Goal: Check status: Check status

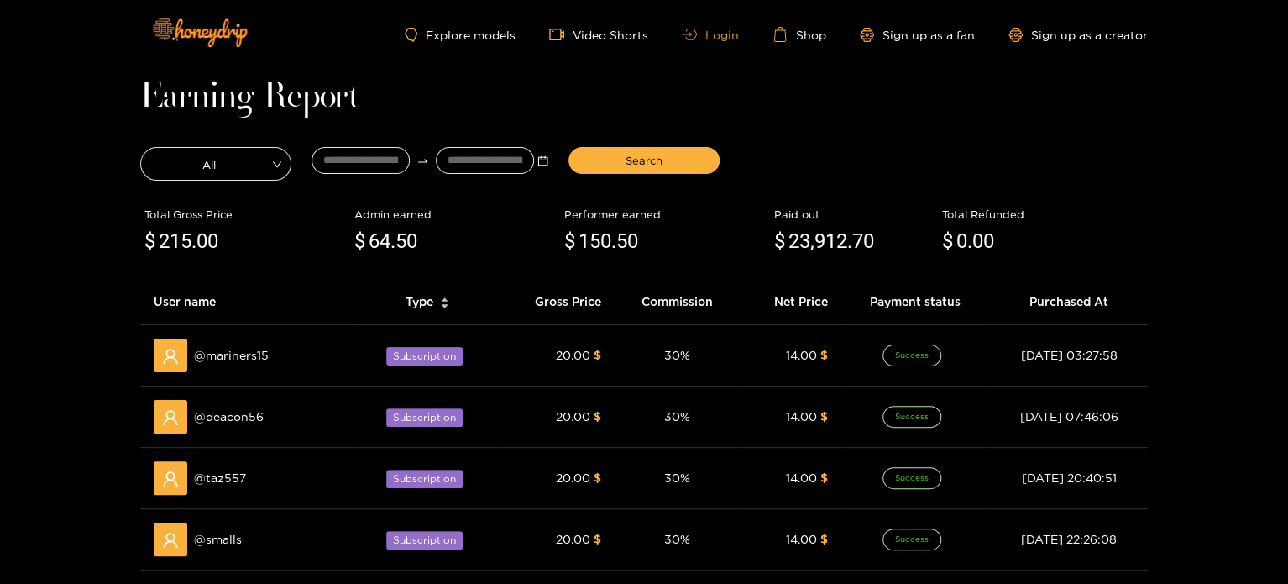
click at [704, 37] on link "Login" at bounding box center [710, 35] width 57 height 13
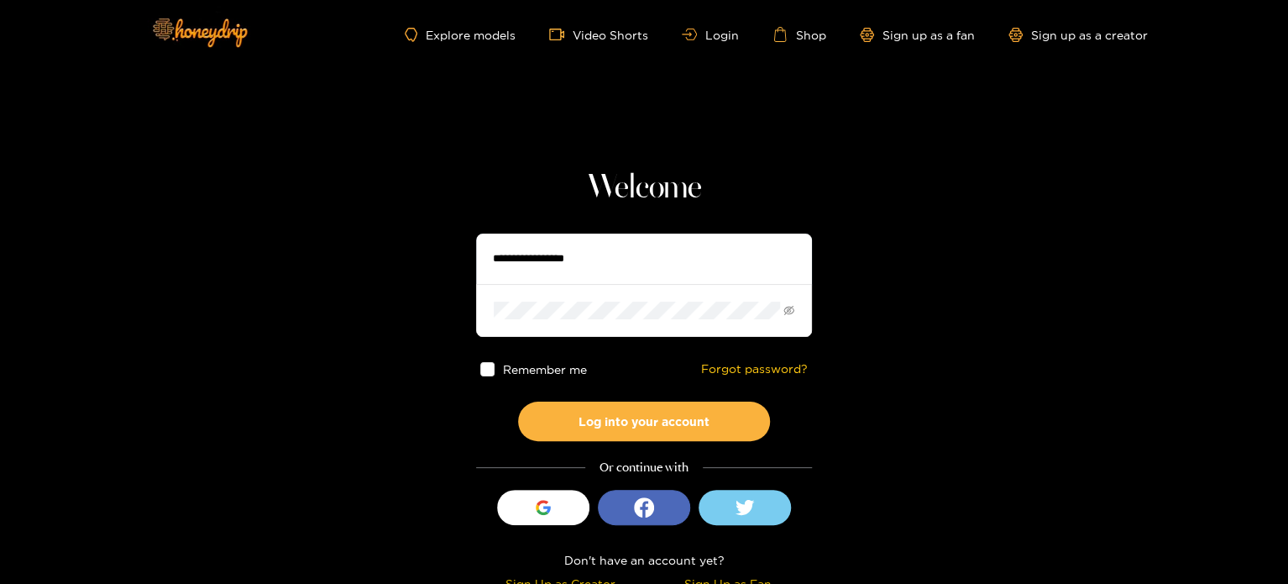
click at [597, 255] on input "text" at bounding box center [644, 258] width 336 height 50
paste input "**********"
type input "**********"
click at [521, 474] on div "**********" at bounding box center [644, 382] width 336 height 429
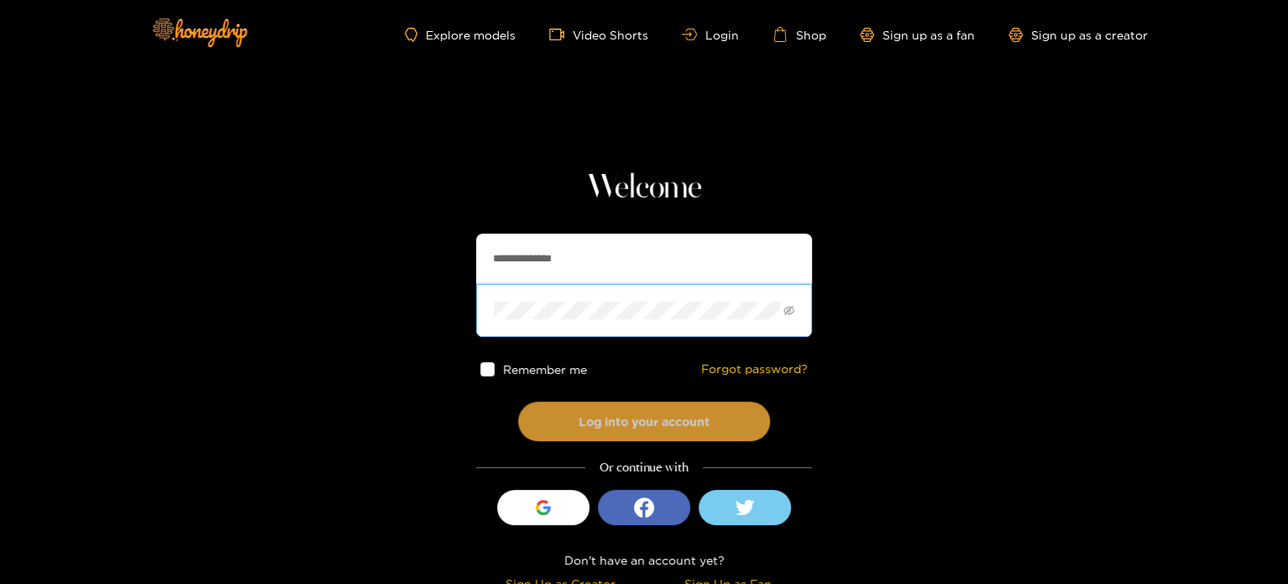
click at [550, 429] on button "Log into your account" at bounding box center [644, 420] width 252 height 39
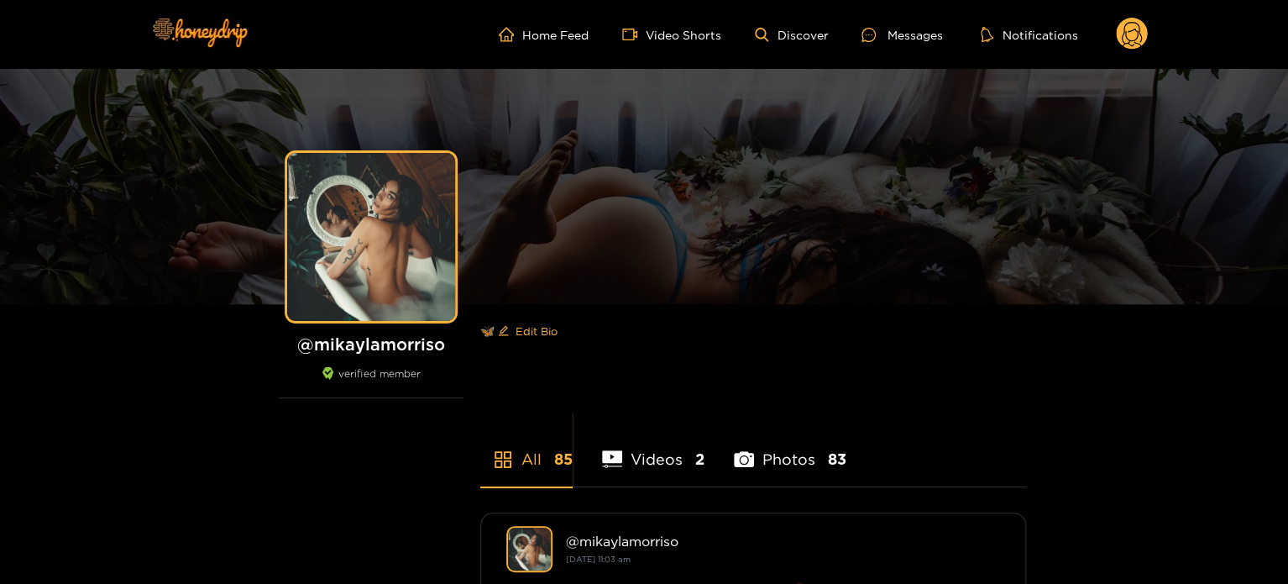
click at [1133, 41] on circle at bounding box center [1132, 34] width 32 height 32
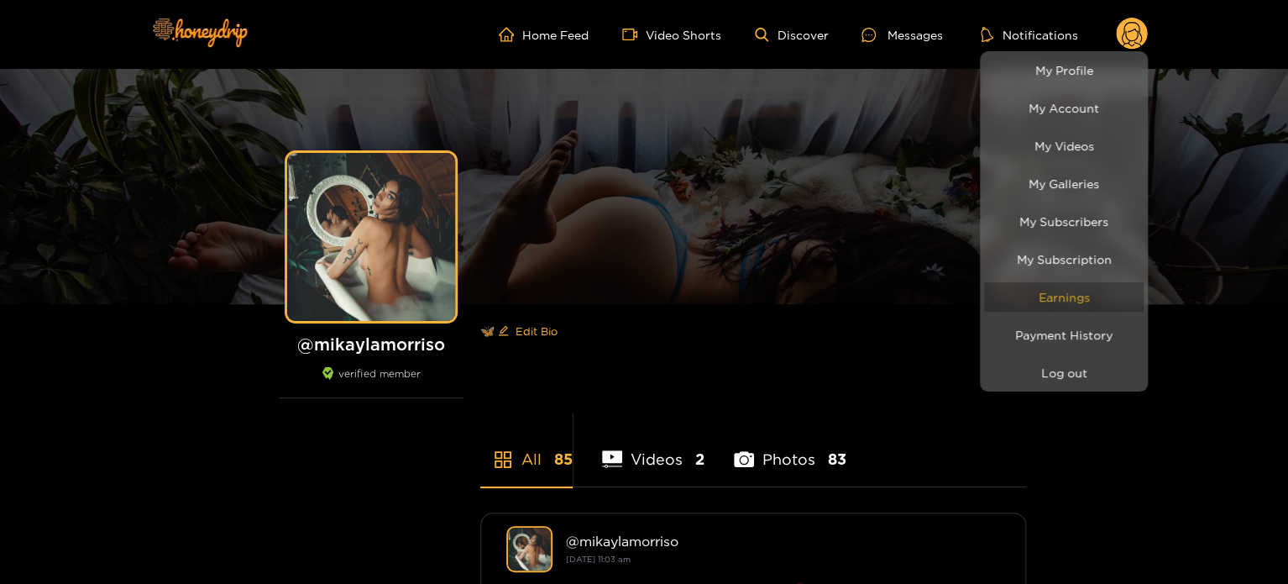
click at [1058, 297] on link "Earnings" at bounding box center [1064, 296] width 160 height 29
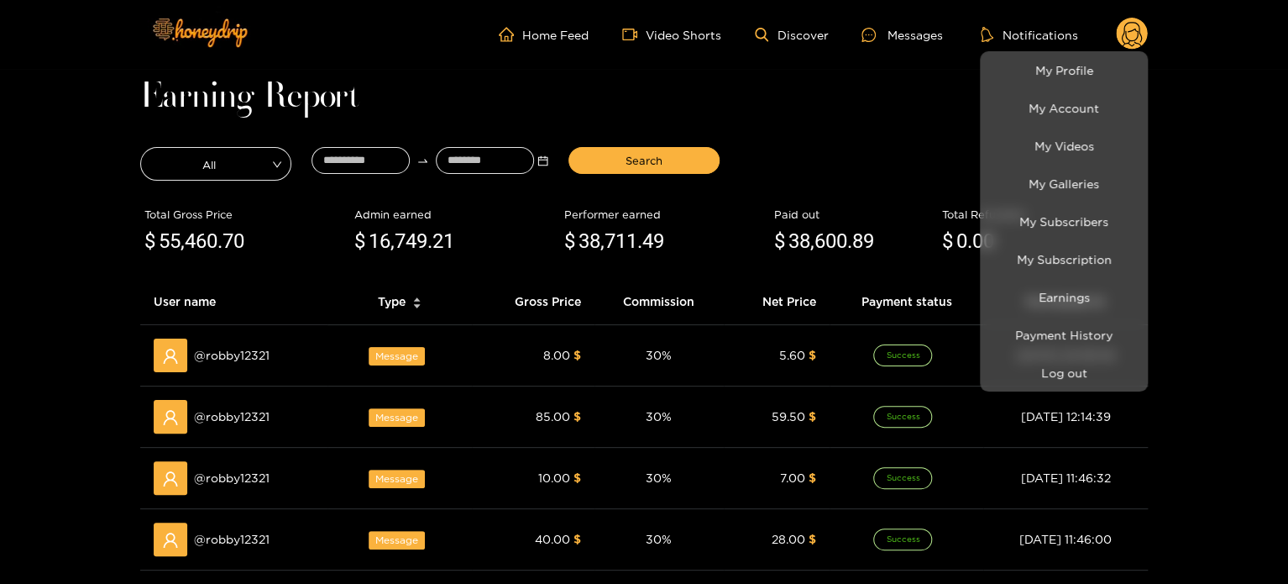
click at [385, 160] on div at bounding box center [644, 292] width 1288 height 584
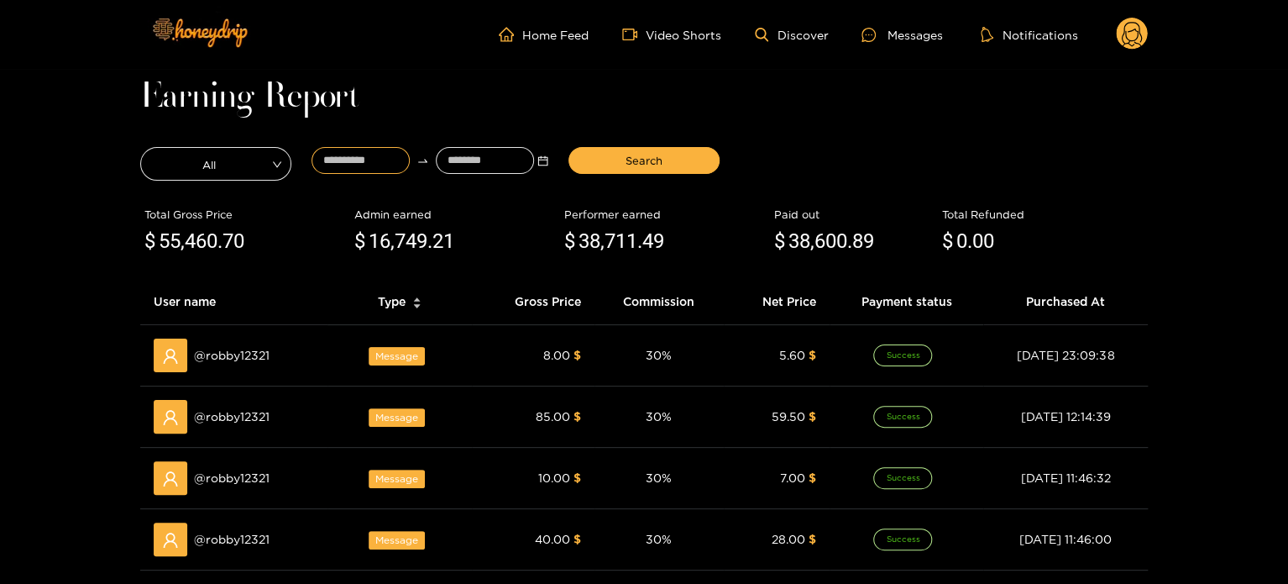
click at [376, 169] on input at bounding box center [361, 160] width 98 height 27
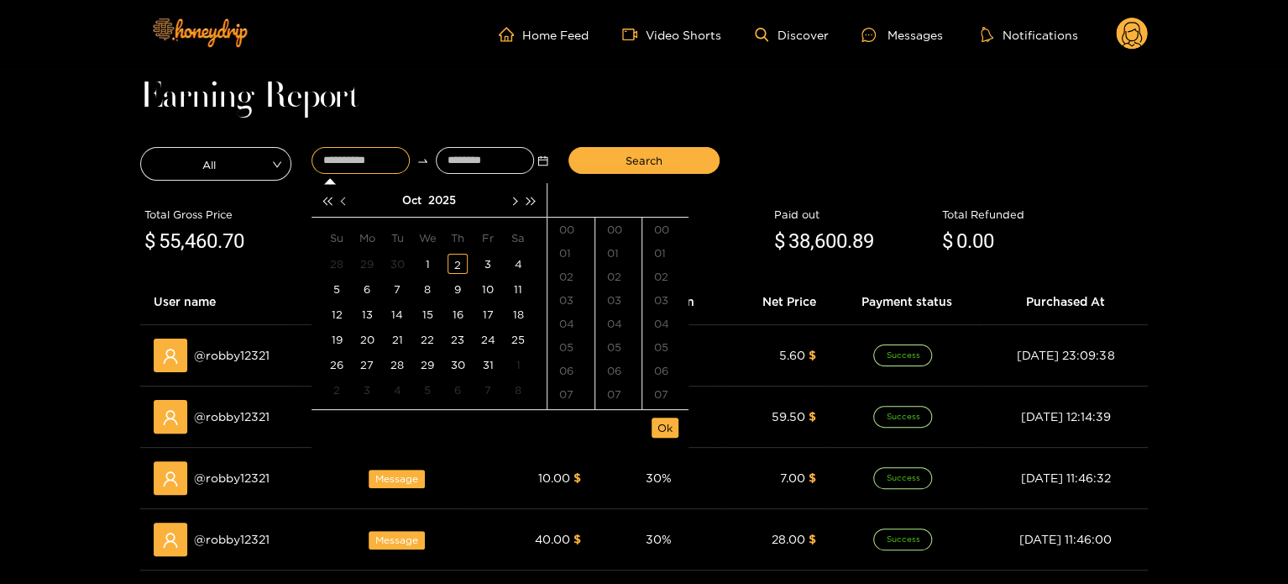
click at [343, 203] on span "button" at bounding box center [344, 200] width 8 height 8
click at [387, 264] on div "2" at bounding box center [397, 264] width 20 height 20
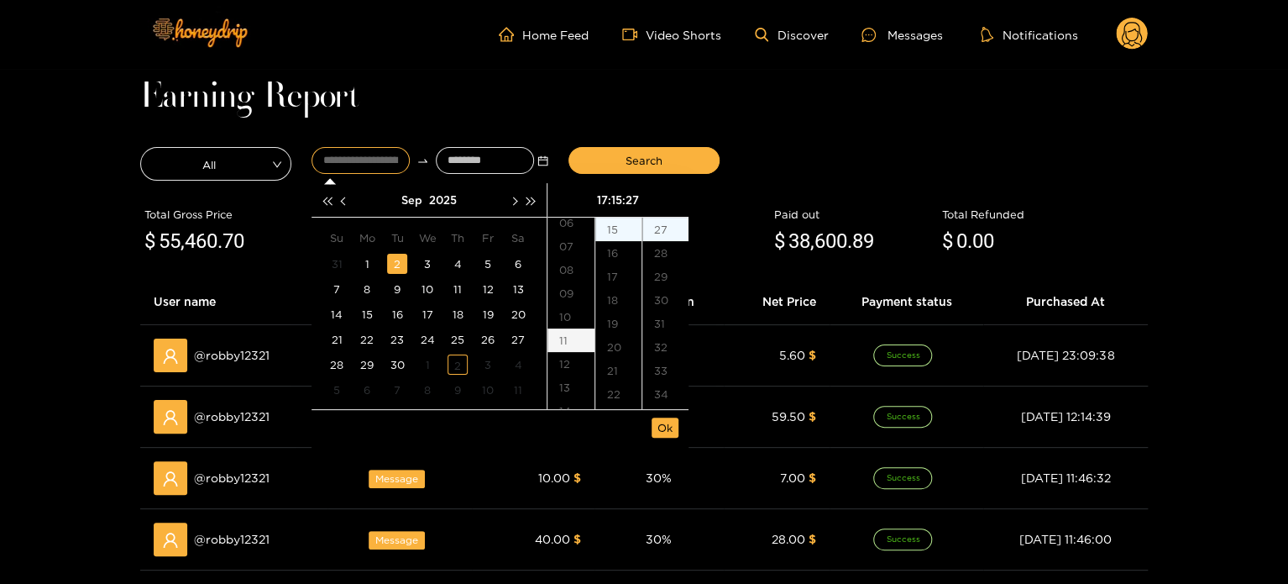
click at [562, 345] on div "11" at bounding box center [570, 340] width 47 height 24
drag, startPoint x: 615, startPoint y: 238, endPoint x: 630, endPoint y: 246, distance: 17.3
click at [615, 237] on div "40" at bounding box center [618, 229] width 46 height 24
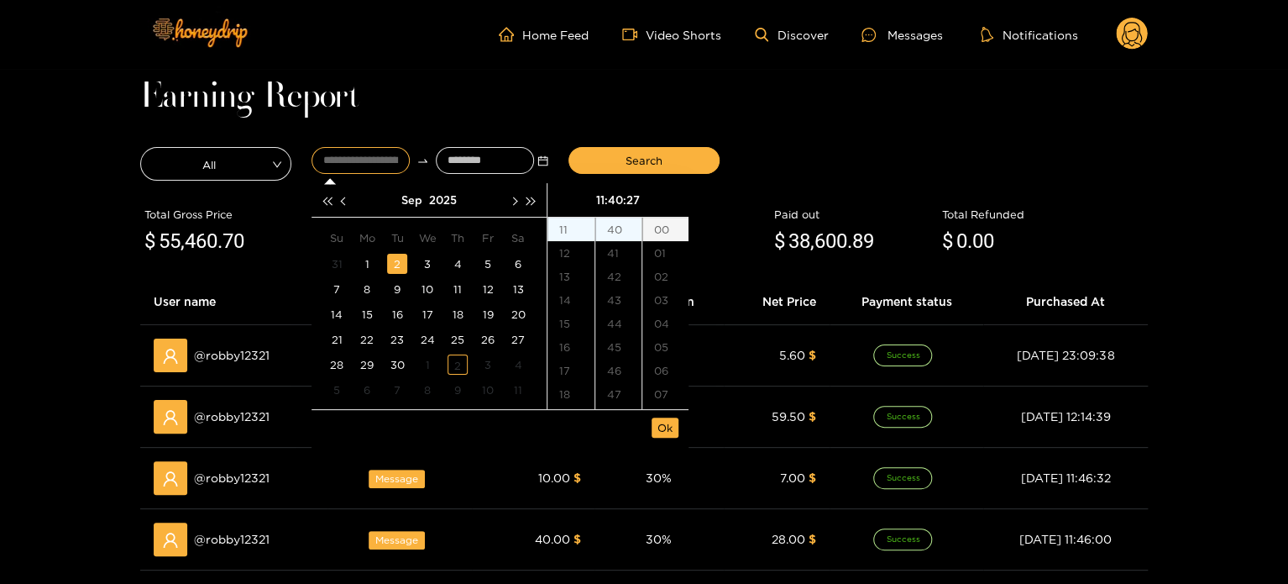
click at [664, 232] on div "00" at bounding box center [665, 229] width 46 height 24
type input "**********"
click at [661, 429] on span "Ok" at bounding box center [664, 427] width 15 height 17
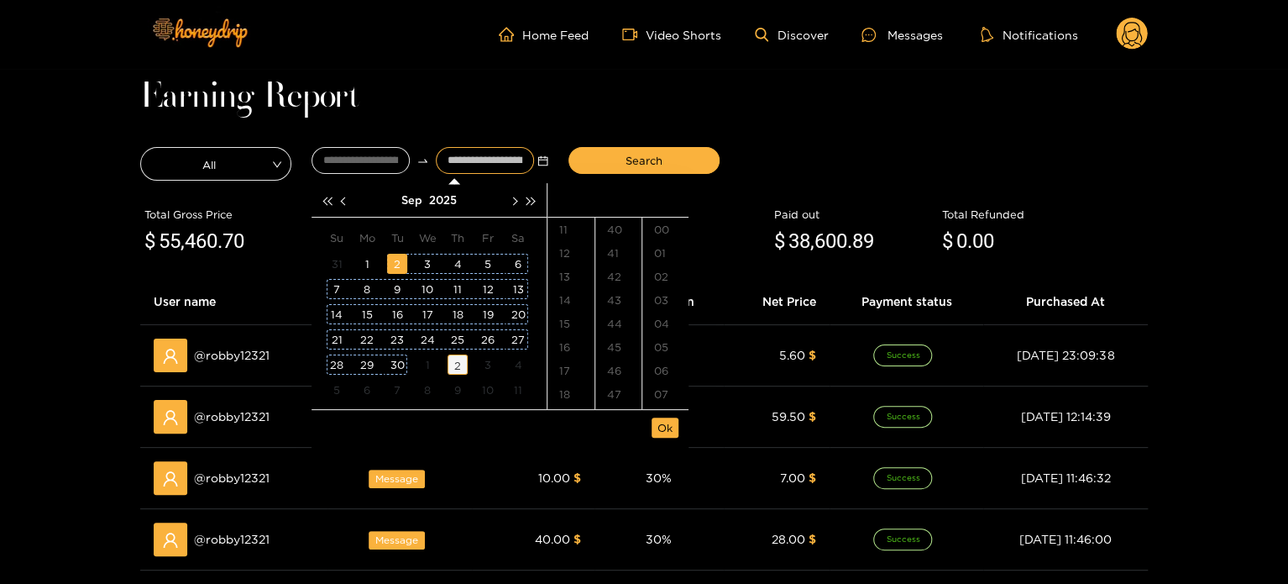
click at [462, 369] on div "2" at bounding box center [458, 364] width 20 height 20
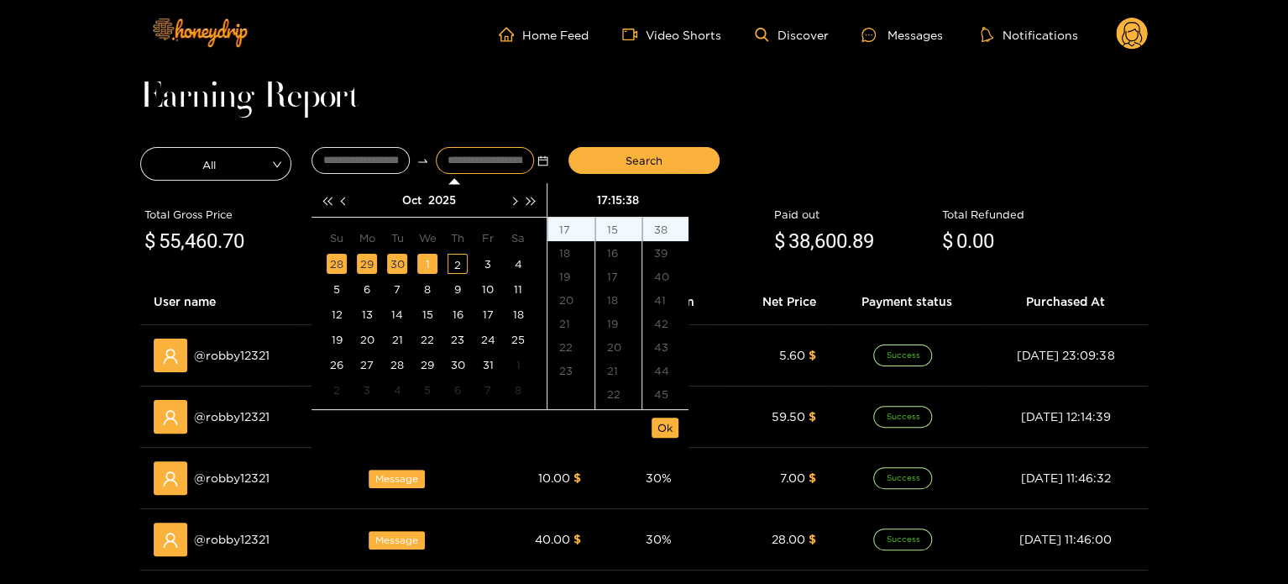
scroll to position [893, 0]
type input "**********"
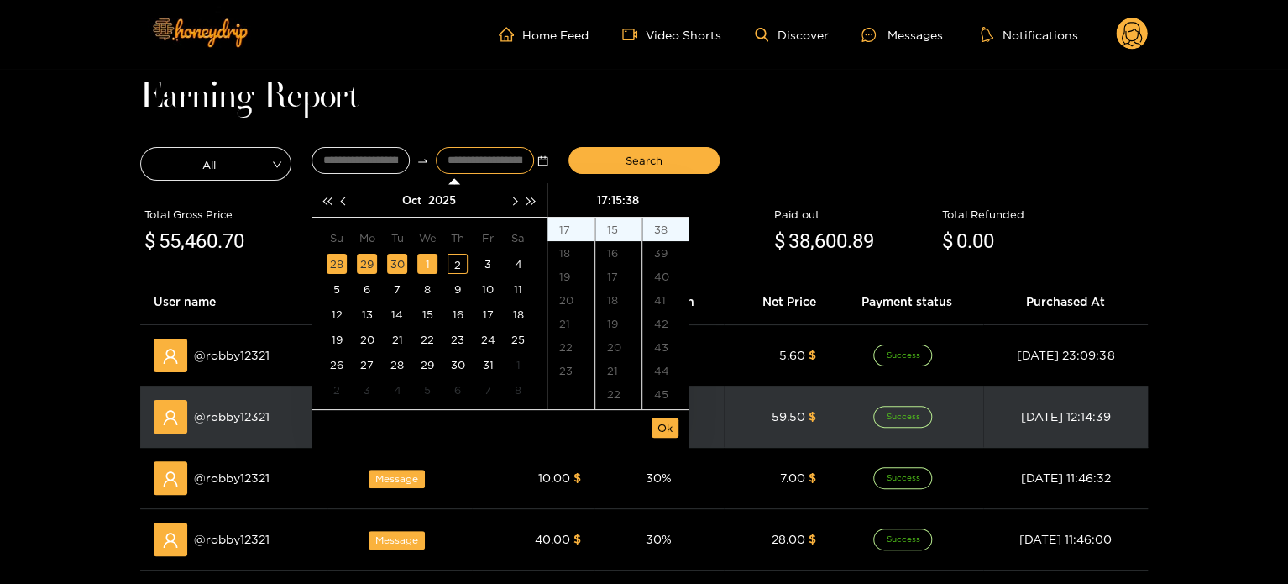
drag, startPoint x: 657, startPoint y: 427, endPoint x: 658, endPoint y: 417, distance: 10.1
click at [658, 427] on span "Ok" at bounding box center [664, 427] width 15 height 17
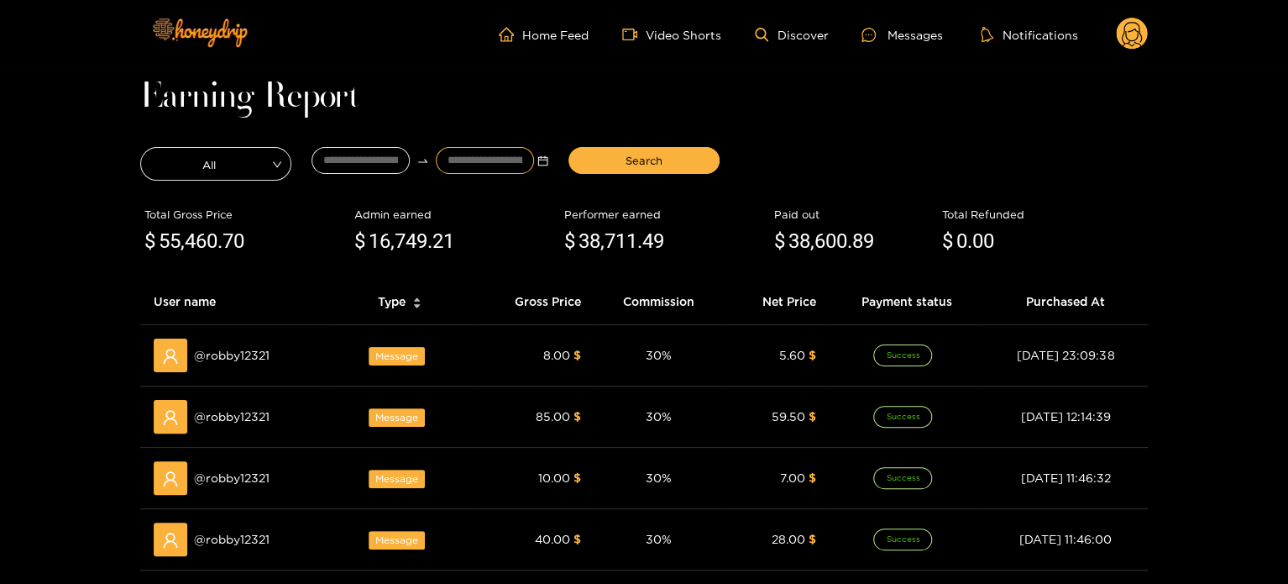
click at [635, 188] on div "Total Gross Price $ 55,460 .70 Admin earned $ 16,749 .21 Performer earned $ 38,…" at bounding box center [644, 232] width 1008 height 94
click at [631, 175] on div "Search" at bounding box center [643, 164] width 171 height 42
click at [631, 164] on span "Search" at bounding box center [644, 160] width 37 height 17
click at [1121, 34] on circle at bounding box center [1132, 34] width 32 height 32
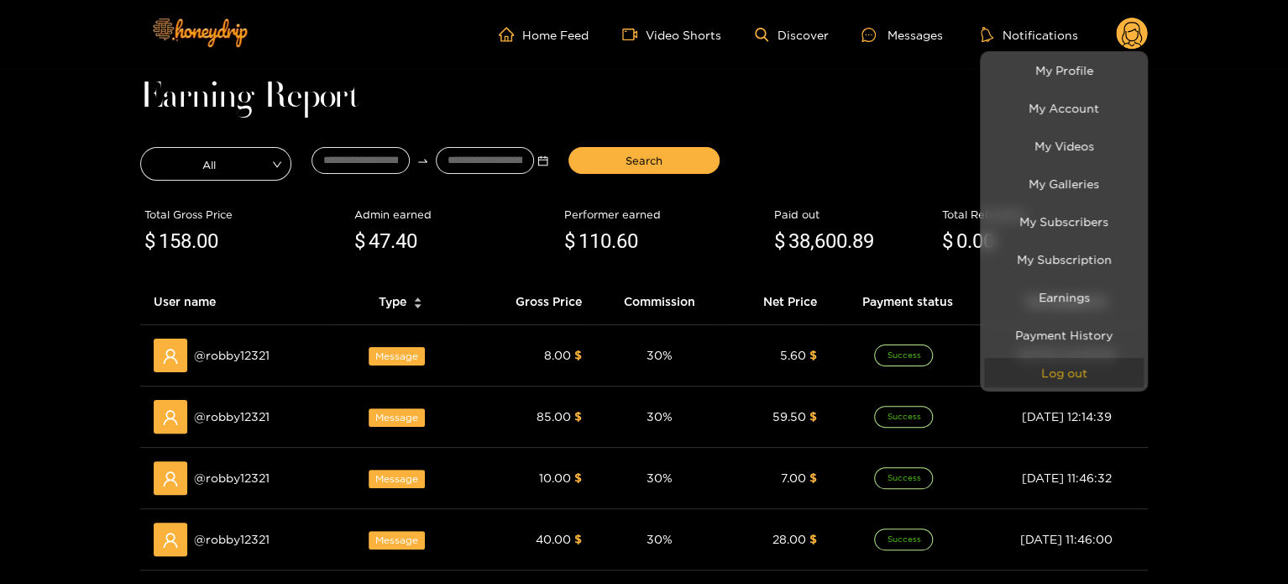
click at [1069, 362] on button "Log out" at bounding box center [1064, 372] width 160 height 29
